Goal: Task Accomplishment & Management: Use online tool/utility

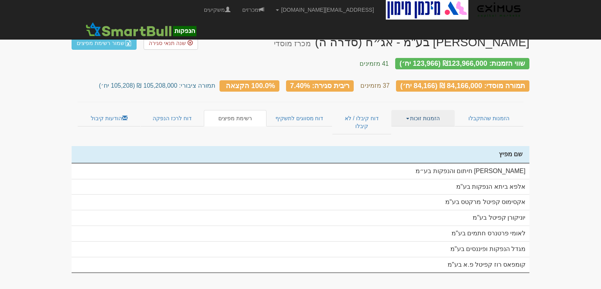
click at [417, 112] on link "הזמנות זוכות" at bounding box center [422, 118] width 63 height 16
click at [427, 139] on link "אנשי קשר וחשבונות" at bounding box center [424, 144] width 62 height 10
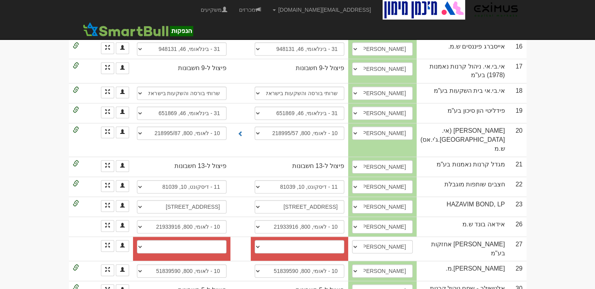
scroll to position [626, 0]
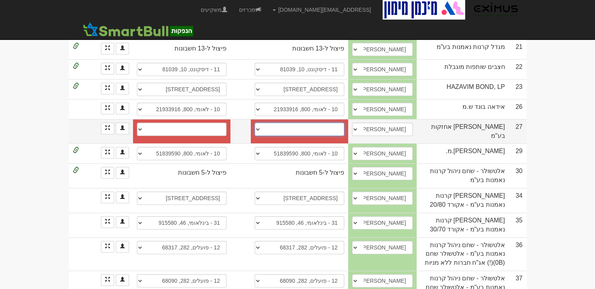
click at [334, 123] on select "[PERSON_NAME], 461, 113133 אקסלנס, 1956 אקסלנס (2361), 1953 אקסלנס (2361), 9422…" at bounding box center [300, 129] width 90 height 13
select select "5de8143c55a7210004e698a5"
click at [260, 123] on select "[PERSON_NAME], 461, 113133 אקסלנס, 1956 אקסלנס (2361), 1953 אקסלנס (2361), 9422…" at bounding box center [300, 129] width 90 height 13
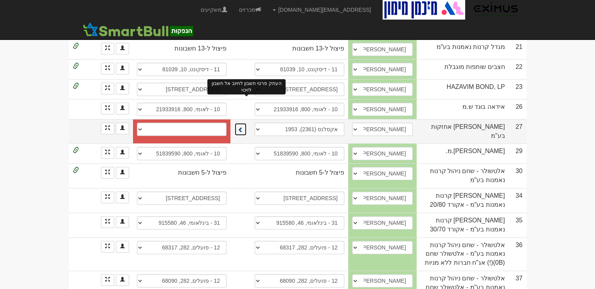
click at [243, 127] on span at bounding box center [240, 129] width 5 height 5
select select "5de8142955a7210004e698a4"
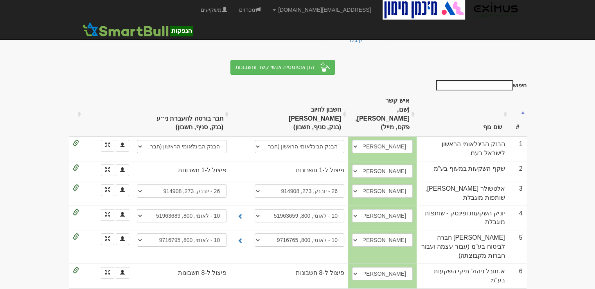
scroll to position [0, 0]
